Goal: Task Accomplishment & Management: Manage account settings

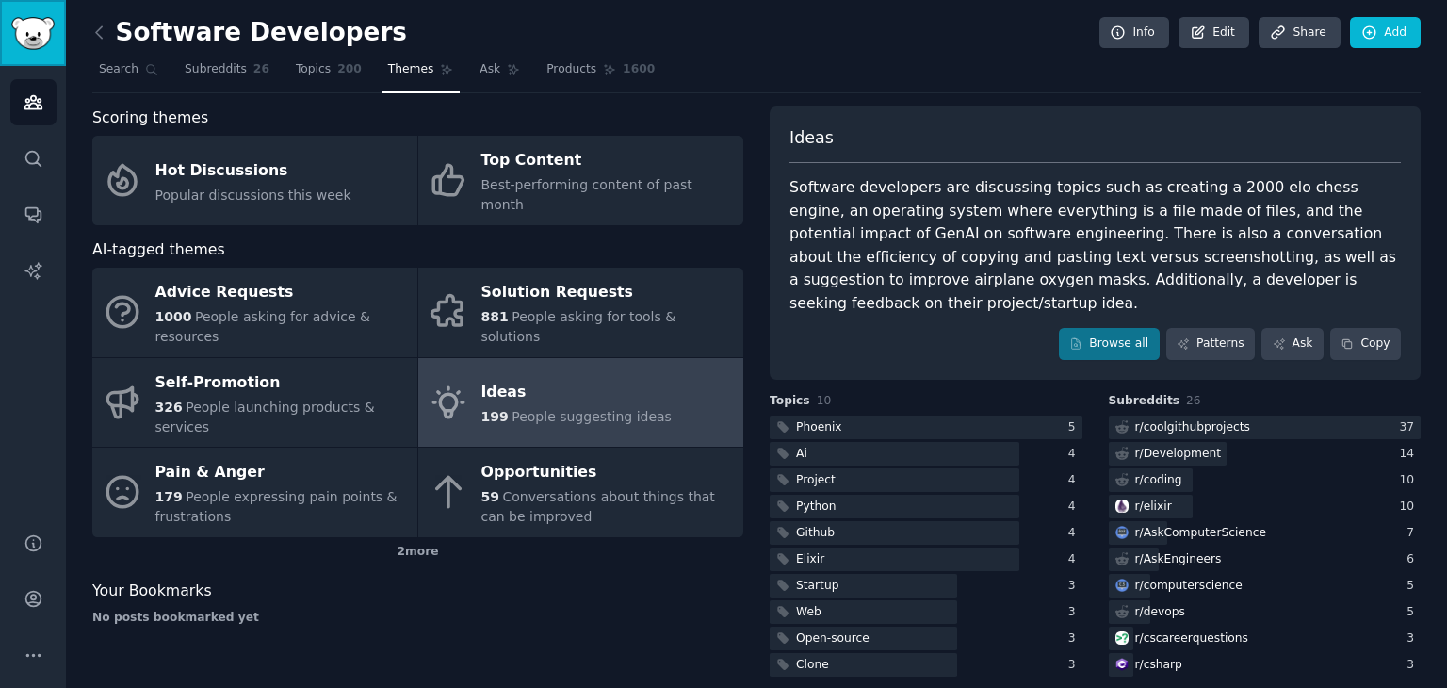
click at [32, 24] on img "Sidebar" at bounding box center [32, 33] width 43 height 33
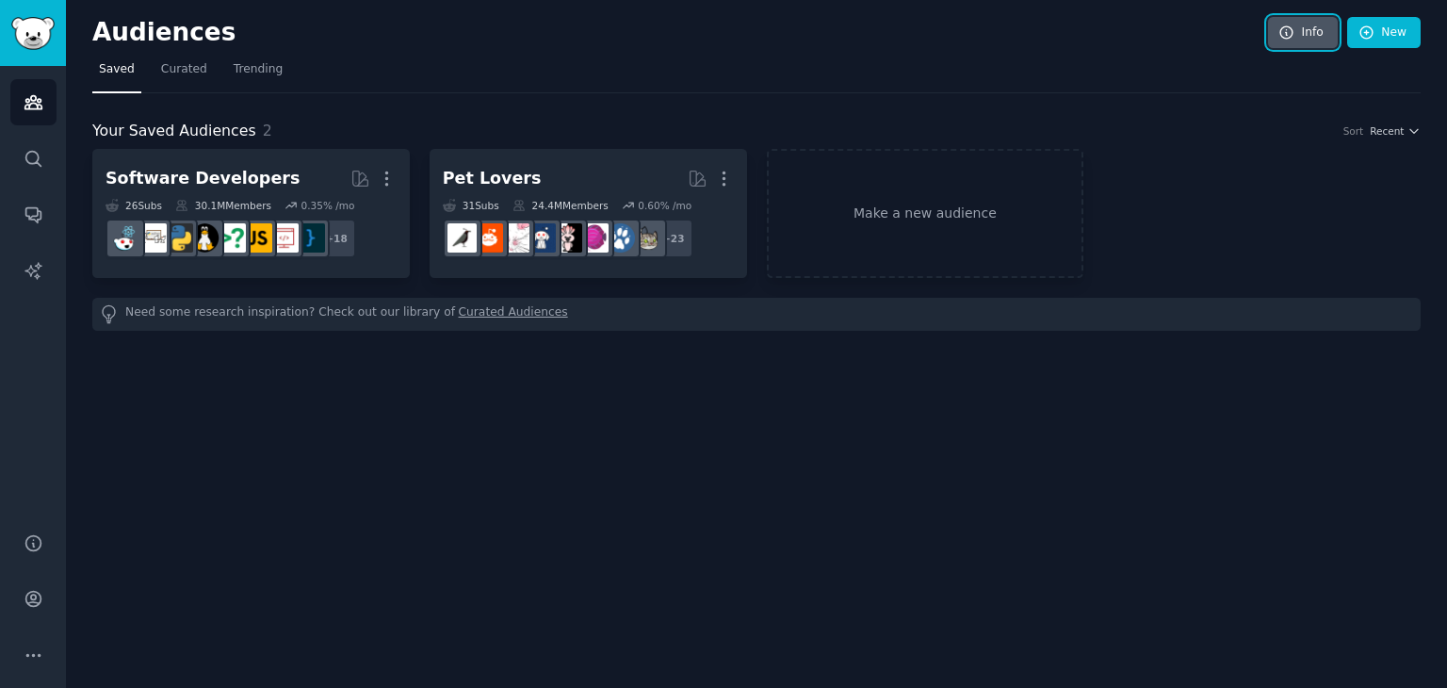
click at [1310, 24] on link "Info" at bounding box center [1303, 33] width 70 height 32
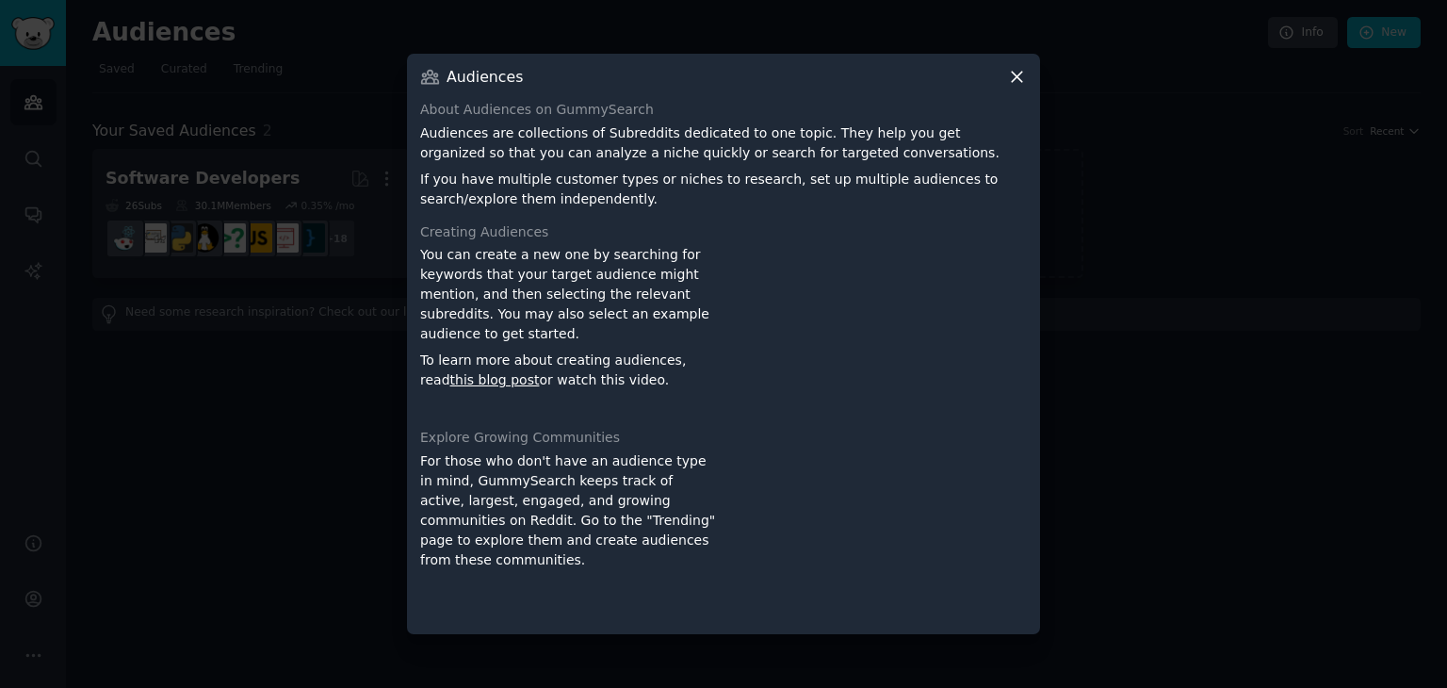
click at [1013, 73] on icon at bounding box center [1017, 78] width 10 height 10
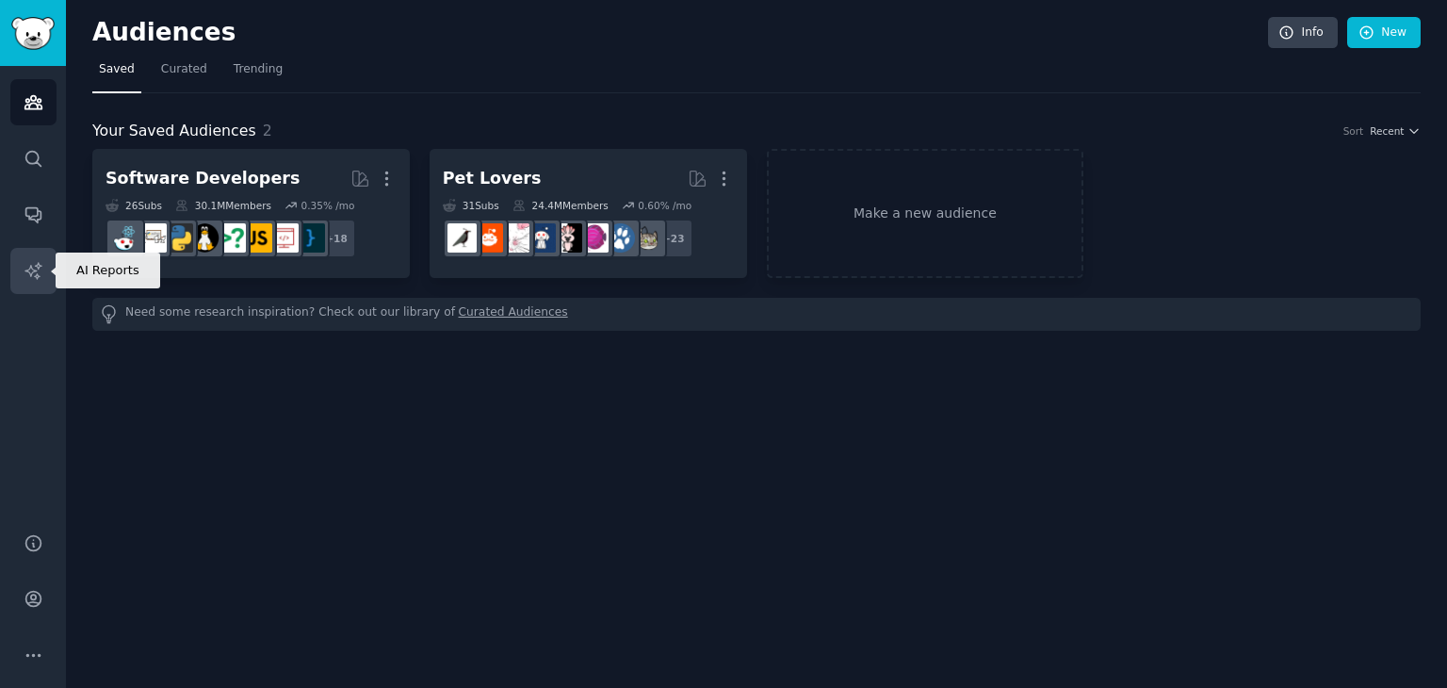
click at [18, 271] on link "AI Reports" at bounding box center [33, 271] width 46 height 46
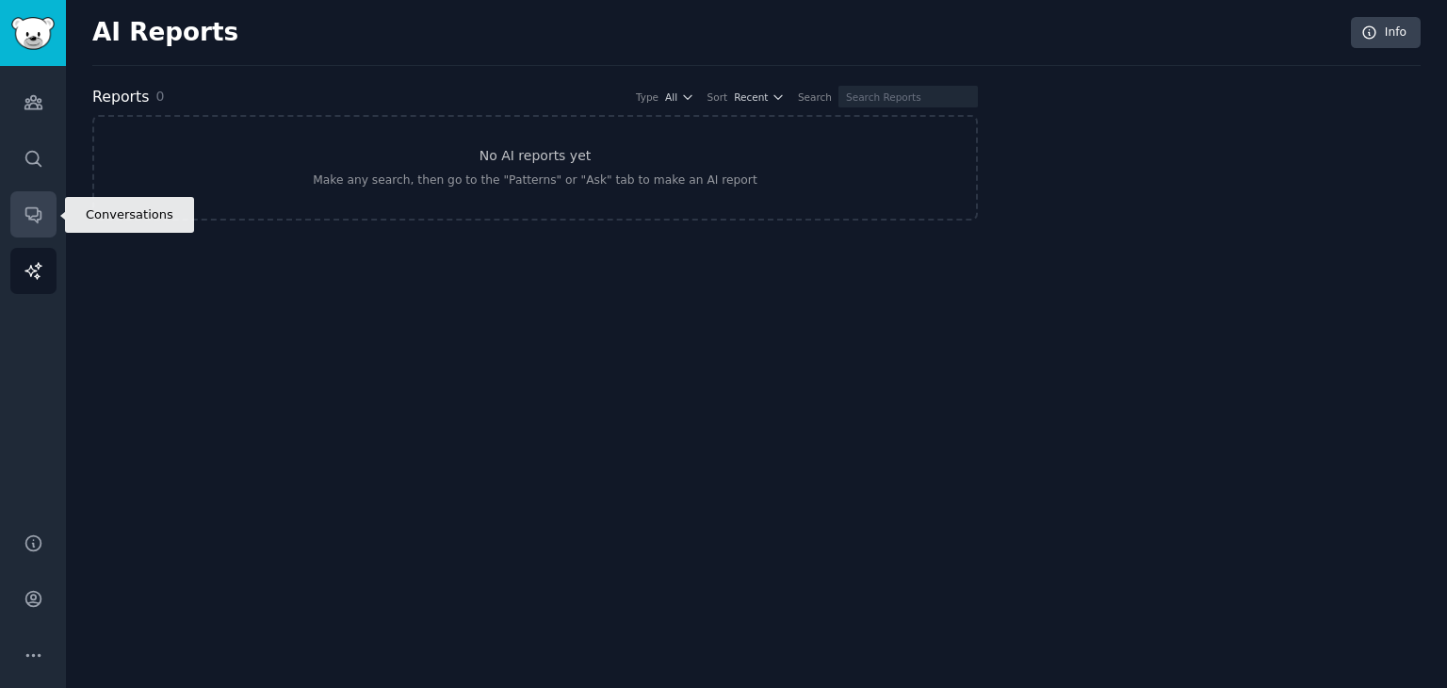
click at [18, 223] on link "Conversations" at bounding box center [33, 214] width 46 height 46
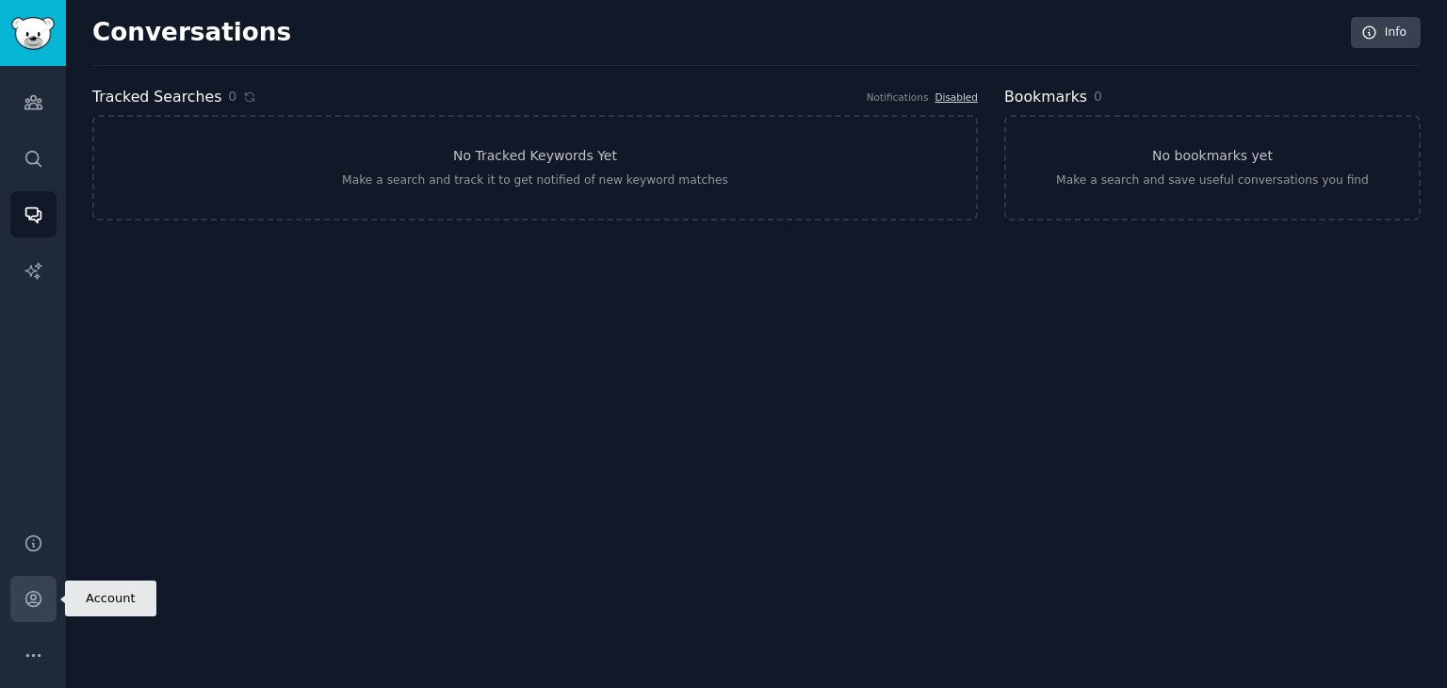
click at [22, 611] on link "Account" at bounding box center [33, 598] width 46 height 46
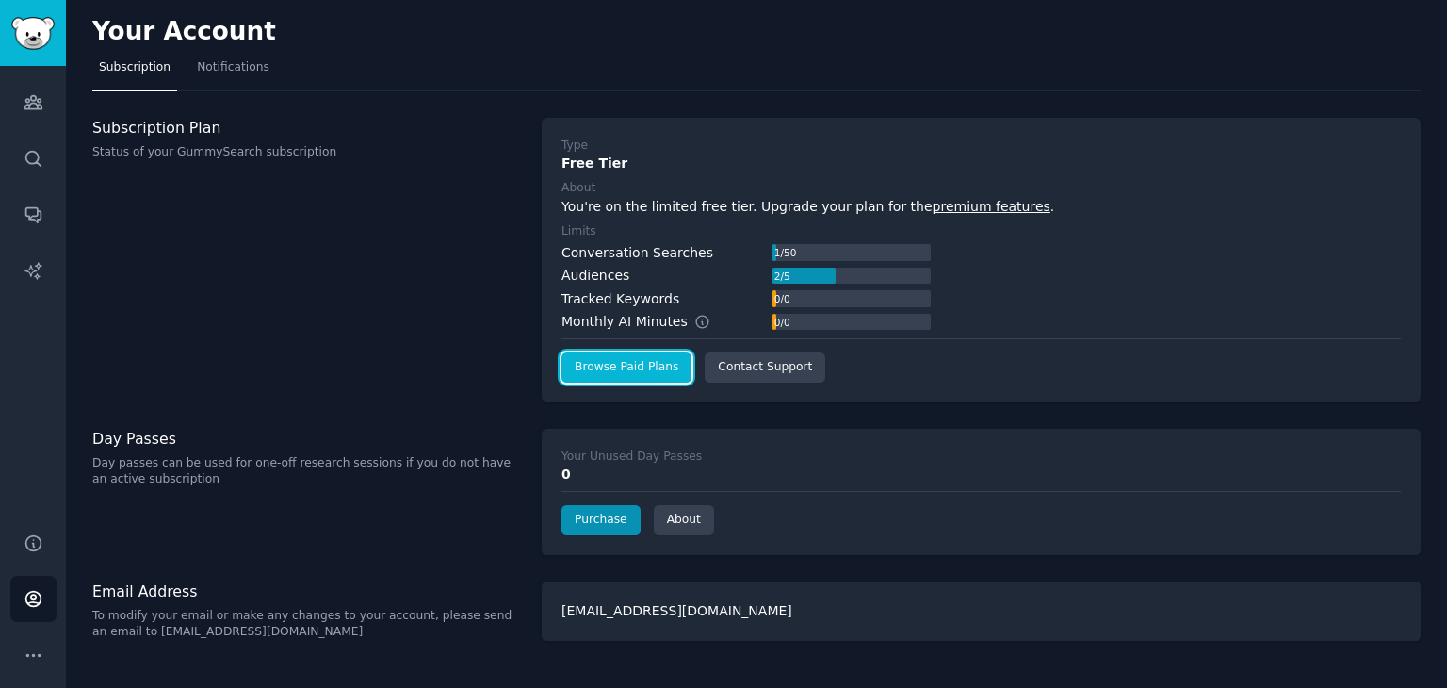
click at [623, 367] on link "Browse Paid Plans" at bounding box center [626, 367] width 130 height 30
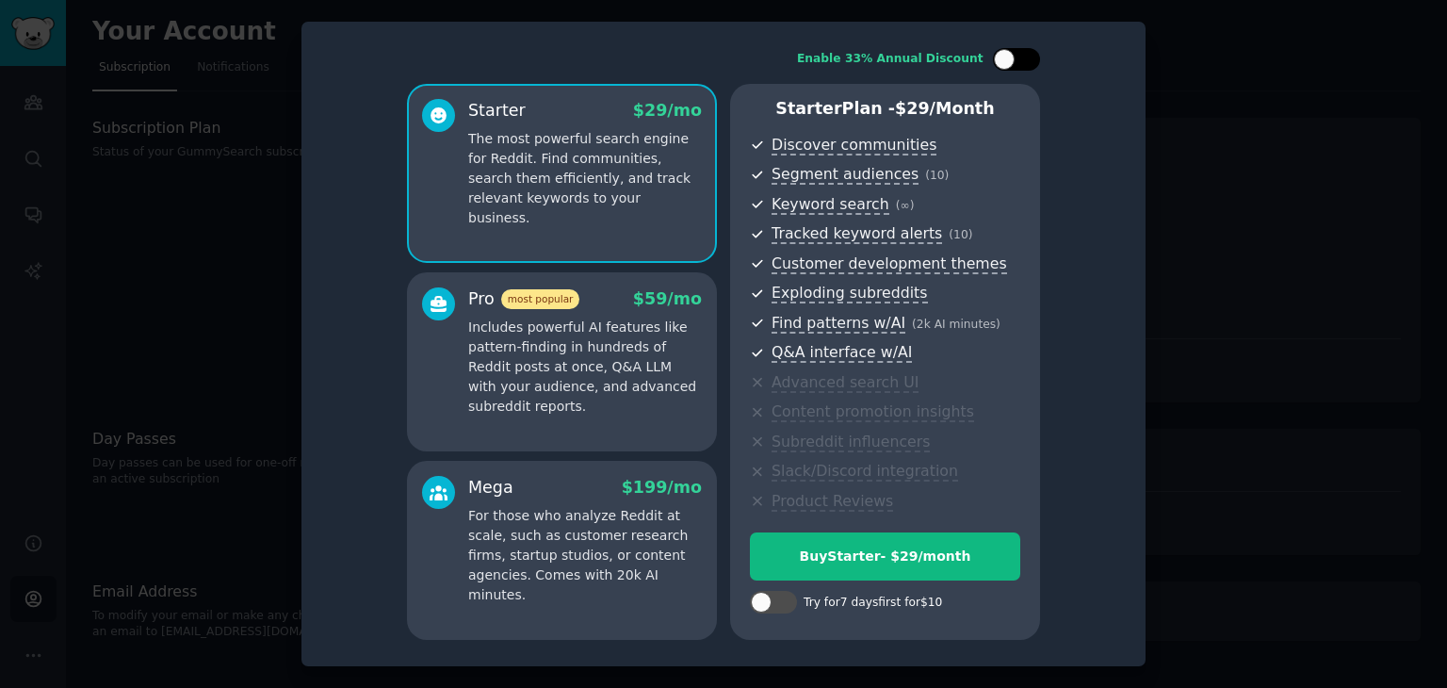
click at [1018, 53] on div at bounding box center [1016, 59] width 47 height 23
checkbox input "true"
